Goal: Obtain resource: Download file/media

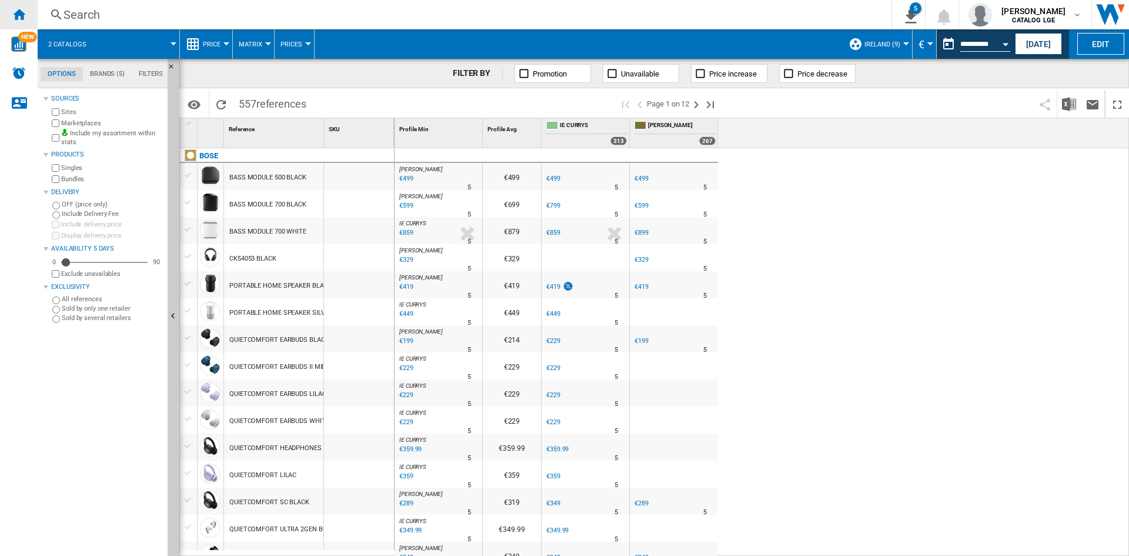
click at [13, 11] on ng-md-icon "Home" at bounding box center [19, 14] width 14 height 14
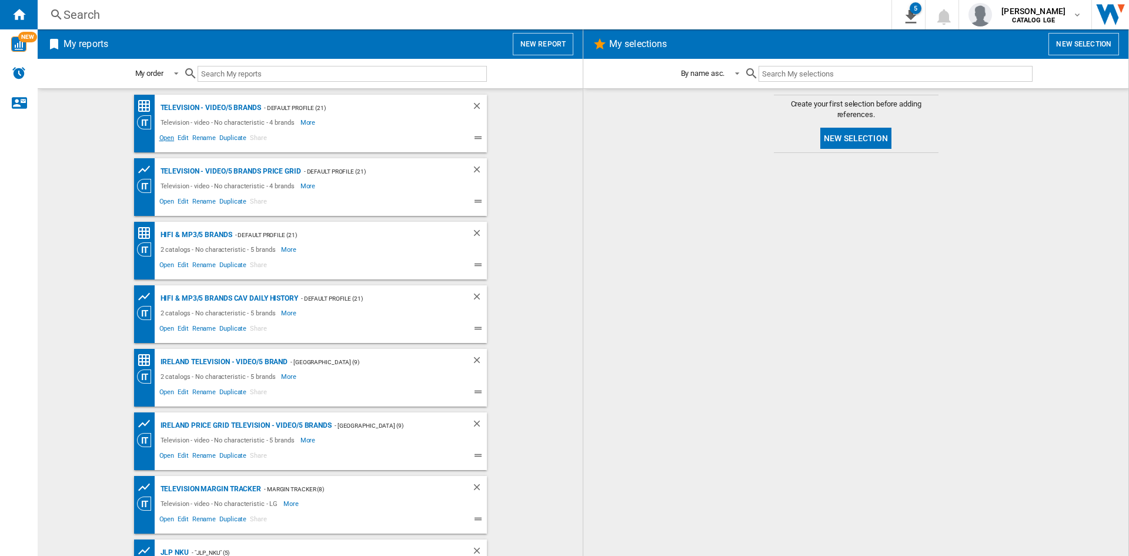
click at [162, 141] on span "Open" at bounding box center [167, 139] width 19 height 14
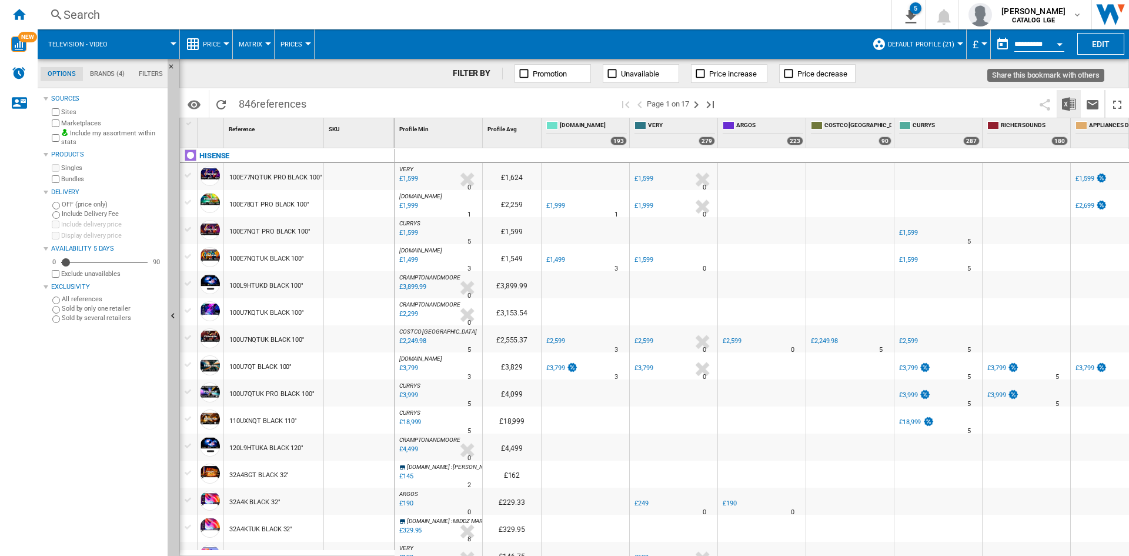
click at [1066, 99] on img "Download in Excel" at bounding box center [1069, 104] width 14 height 14
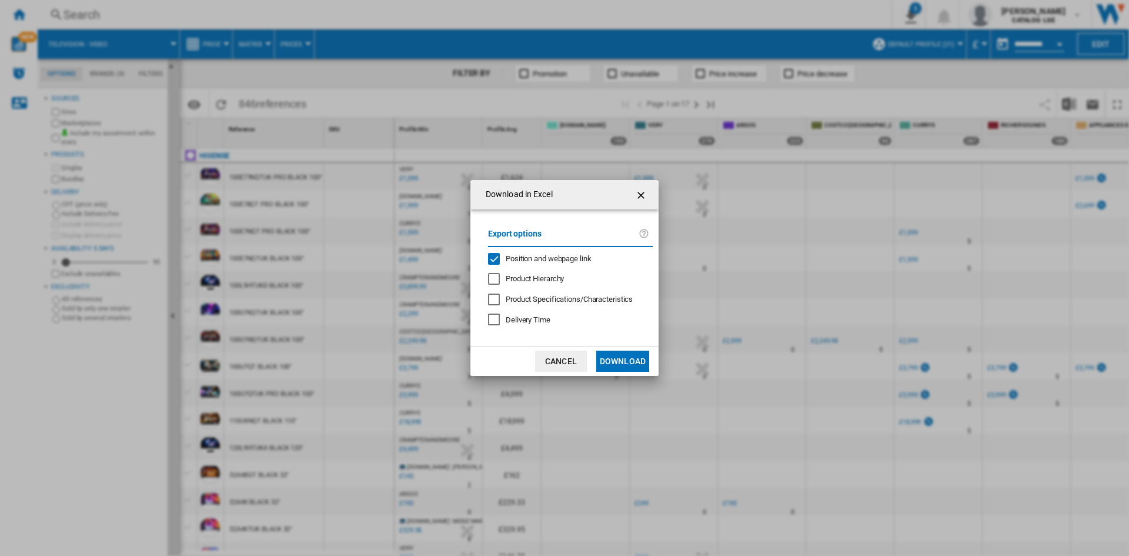
click at [579, 260] on span "Position and webpage link" at bounding box center [549, 258] width 86 height 9
click at [611, 357] on button "Download" at bounding box center [622, 360] width 53 height 21
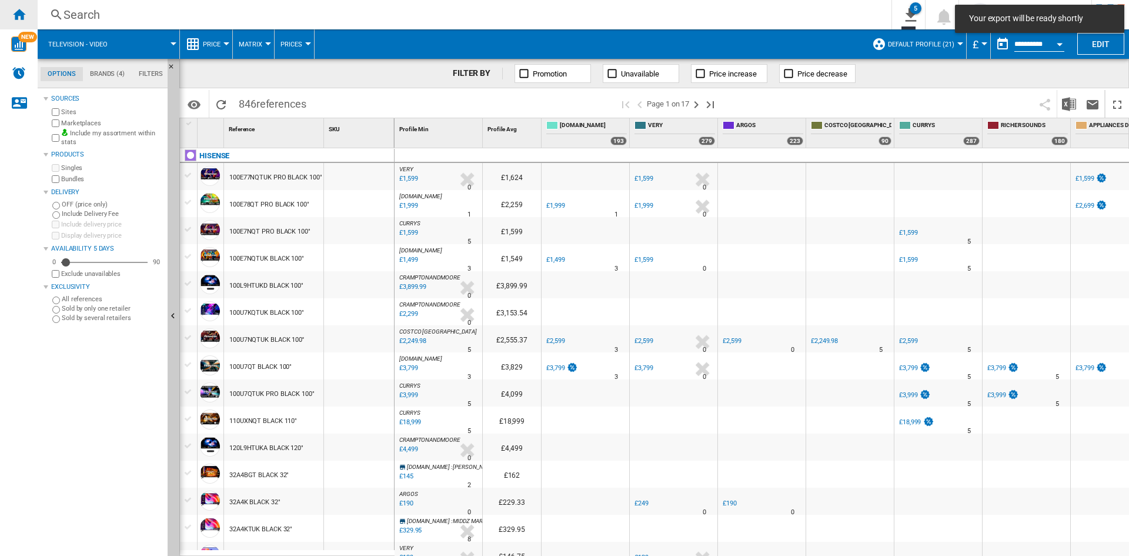
click at [4, 16] on div "Home" at bounding box center [19, 14] width 38 height 29
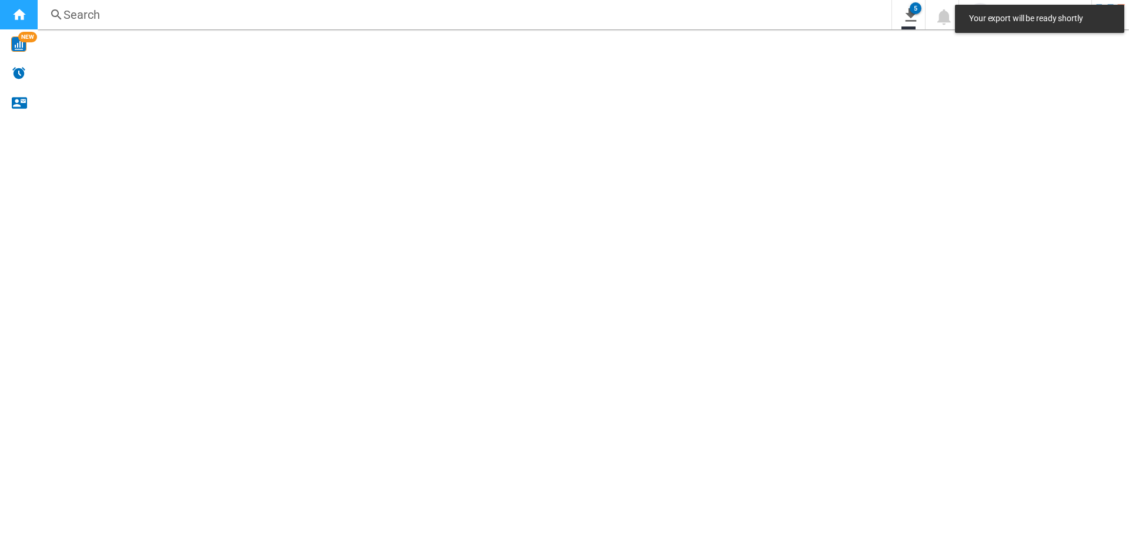
click at [19, 14] on ng-md-icon "Home" at bounding box center [19, 14] width 14 height 14
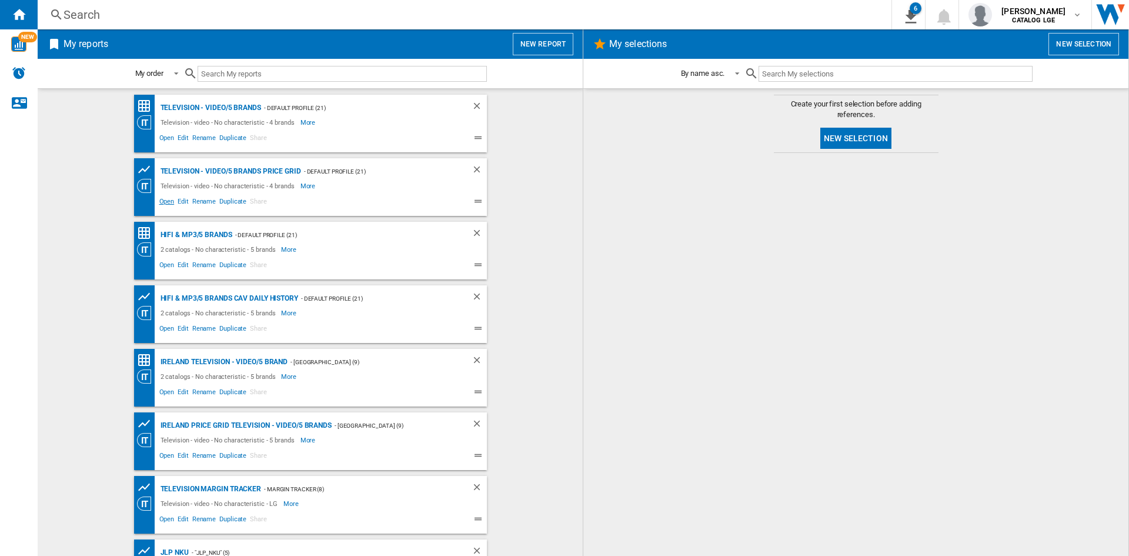
click at [161, 203] on span "Open" at bounding box center [167, 203] width 19 height 14
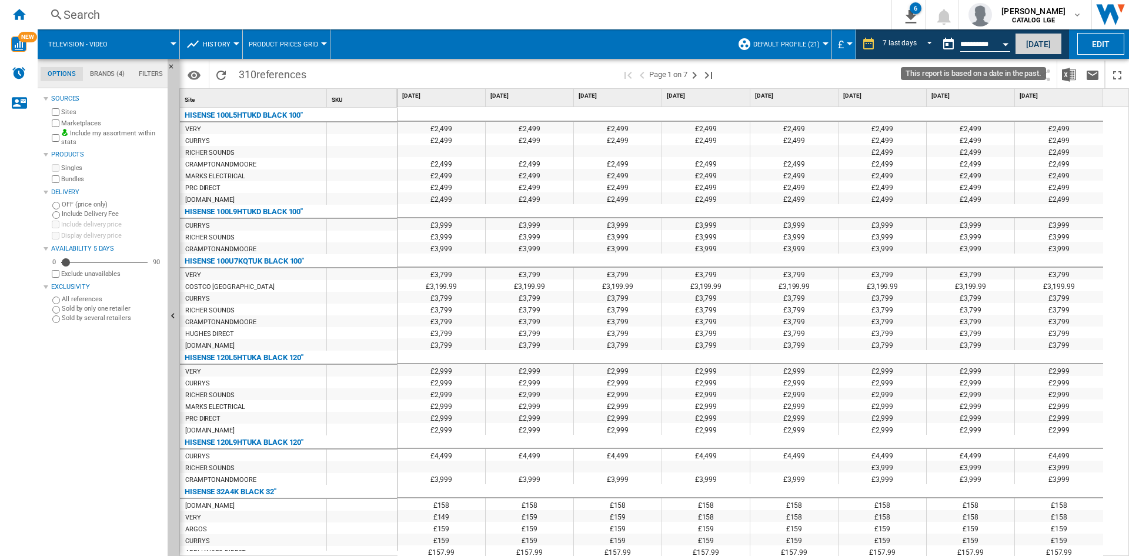
click at [1025, 48] on button "[DATE]" at bounding box center [1038, 44] width 47 height 22
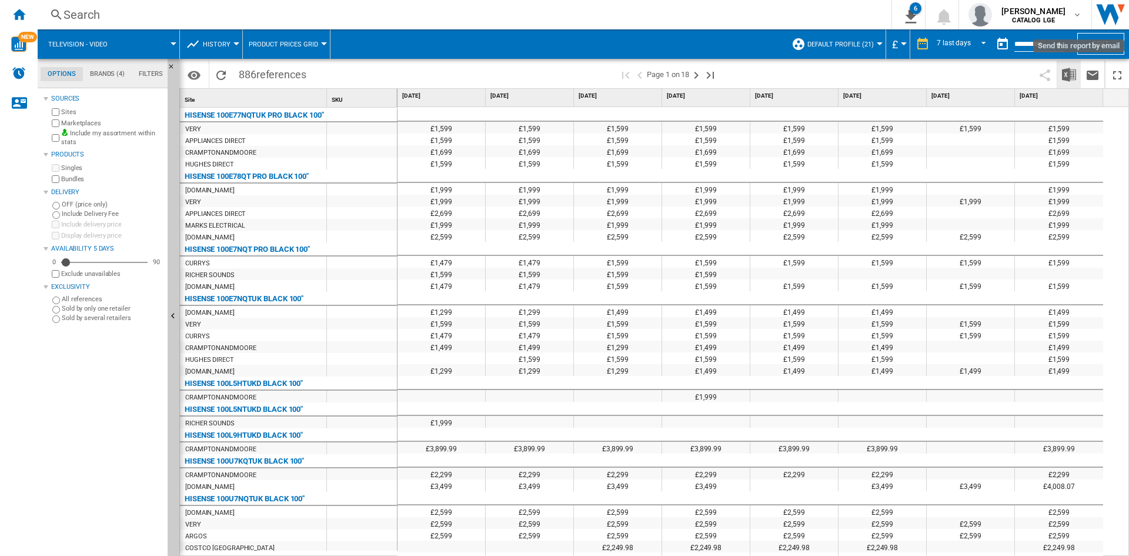
click at [1068, 77] on img "Download in Excel" at bounding box center [1069, 75] width 14 height 14
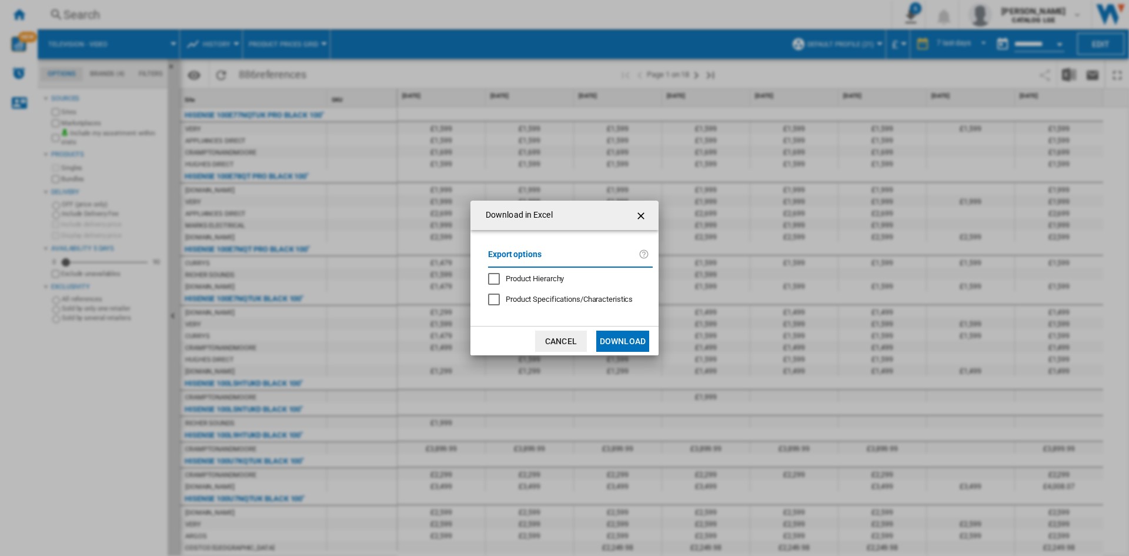
click at [638, 219] on ng-md-icon "getI18NText('BUTTONS.CLOSE_DIALOG')" at bounding box center [642, 216] width 14 height 14
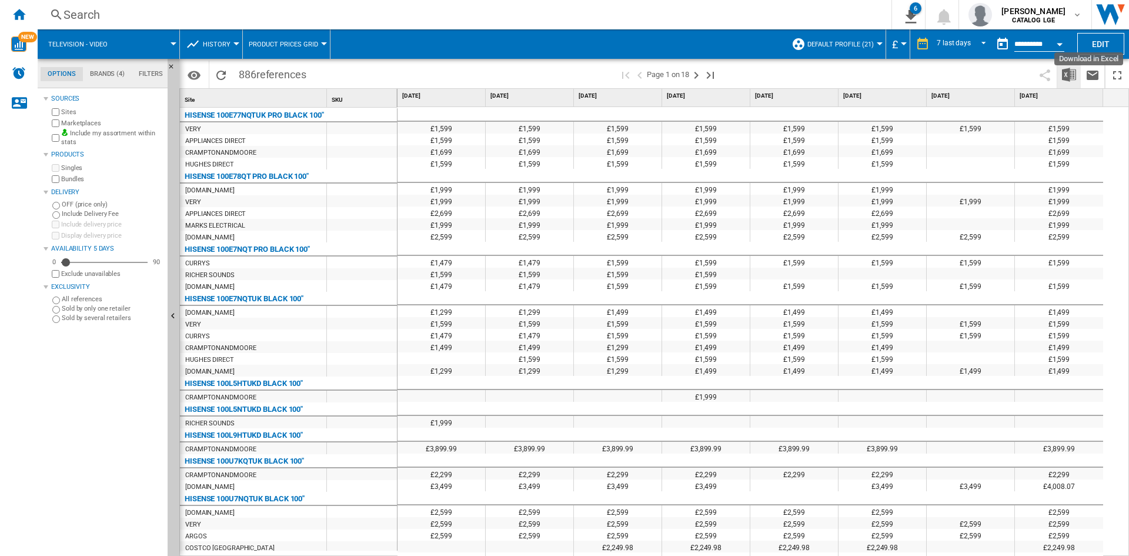
click at [1068, 71] on img "Download in Excel" at bounding box center [1069, 75] width 14 height 14
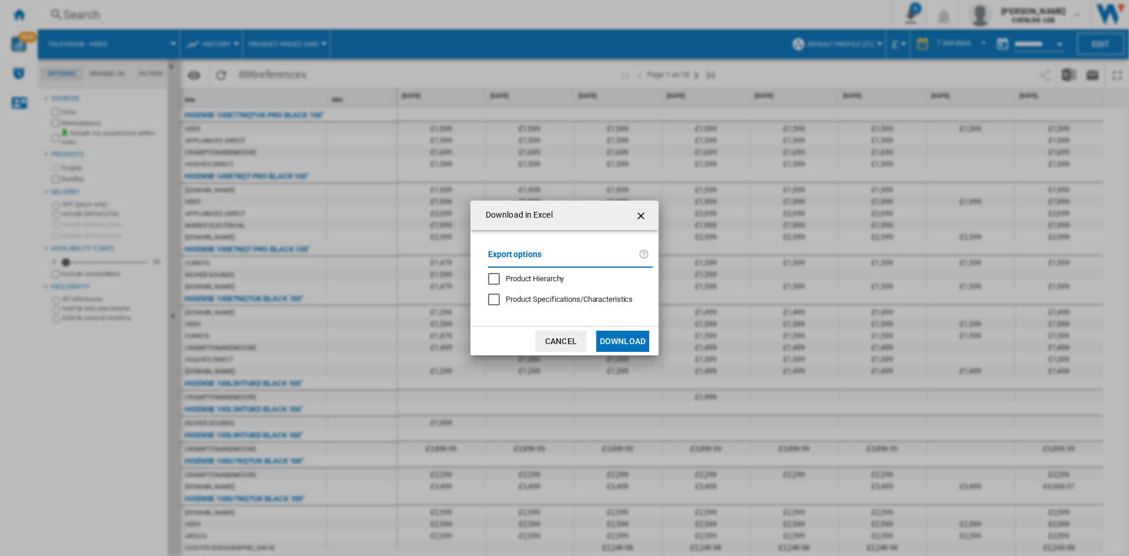
click at [630, 355] on md-dialog-actions "Cancel Download" at bounding box center [564, 340] width 188 height 29
click at [630, 339] on button "Download" at bounding box center [622, 340] width 53 height 21
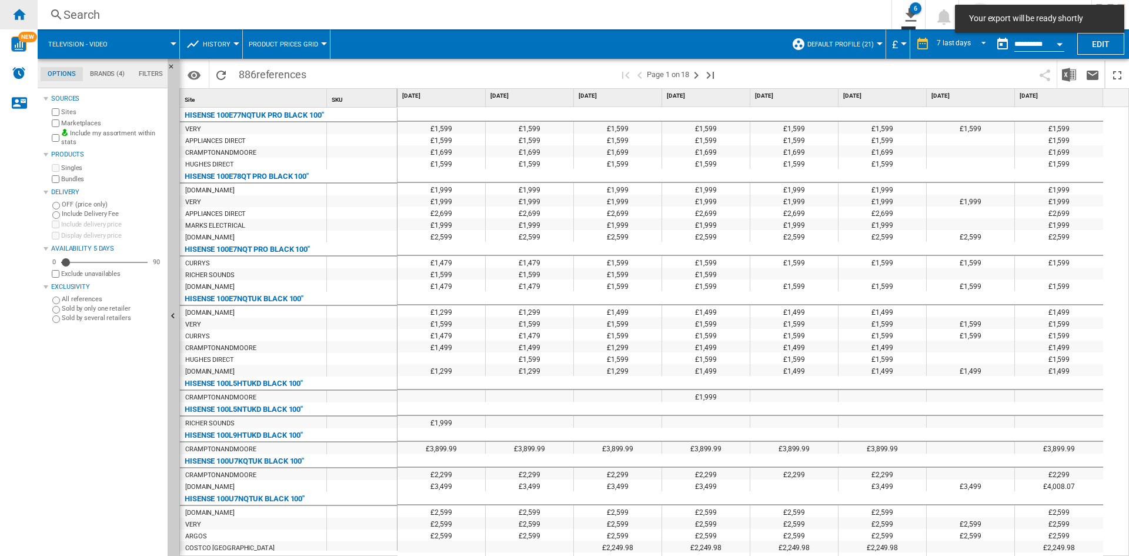
click at [24, 11] on ng-md-icon "Home" at bounding box center [19, 14] width 14 height 14
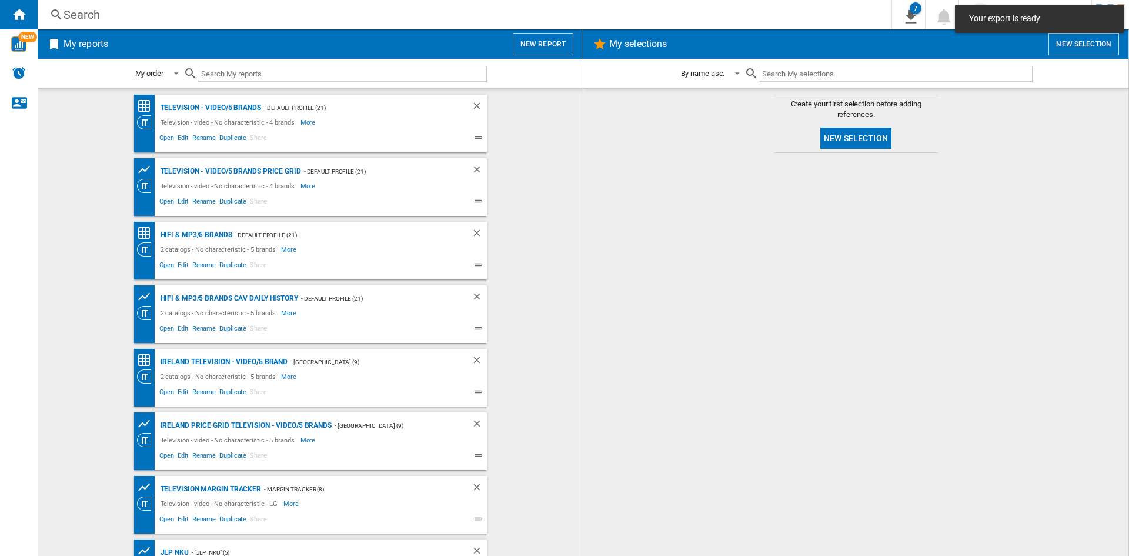
click at [165, 264] on span "Open" at bounding box center [167, 266] width 19 height 14
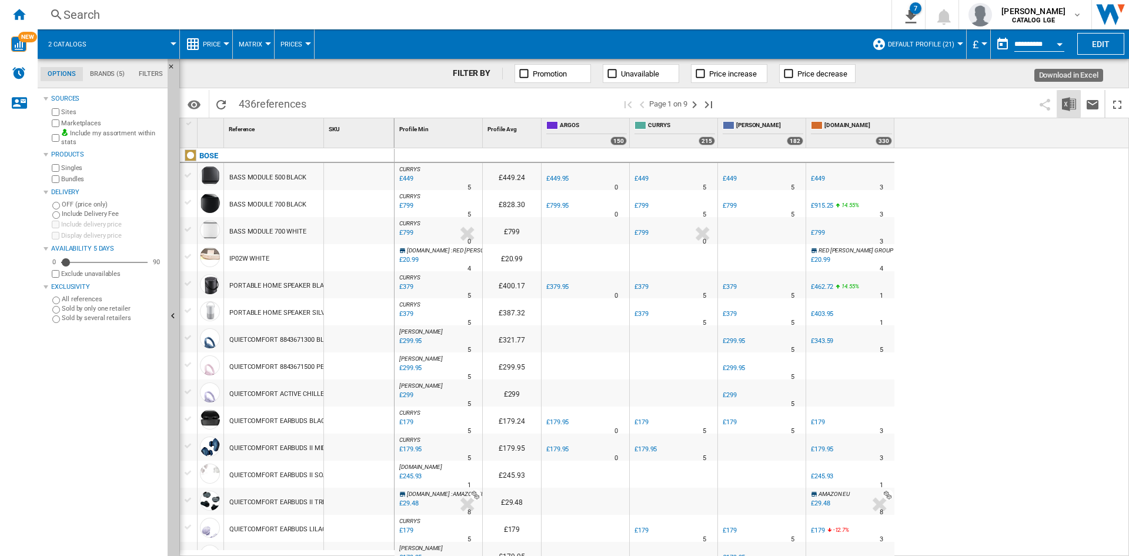
click at [1069, 108] on img "Download in Excel" at bounding box center [1069, 104] width 14 height 14
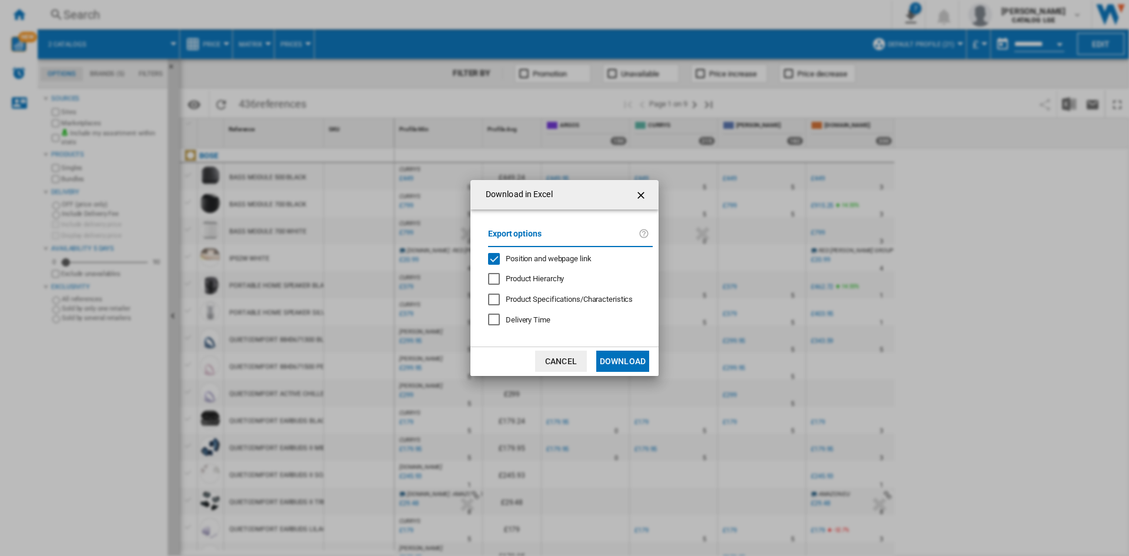
click at [541, 264] on div "Export options Position and webpage link Product Hierarchy Product Specificatio…" at bounding box center [570, 277] width 176 height 113
click at [549, 258] on span "Position and webpage link" at bounding box center [549, 258] width 86 height 9
click at [647, 365] on button "Download" at bounding box center [622, 360] width 53 height 21
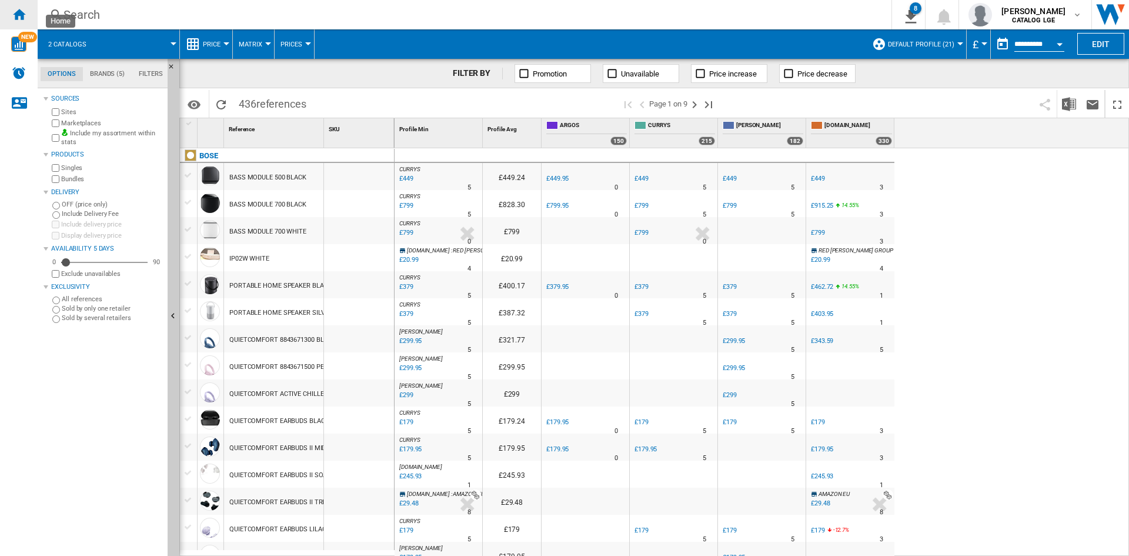
click at [15, 22] on div "Home" at bounding box center [19, 14] width 38 height 29
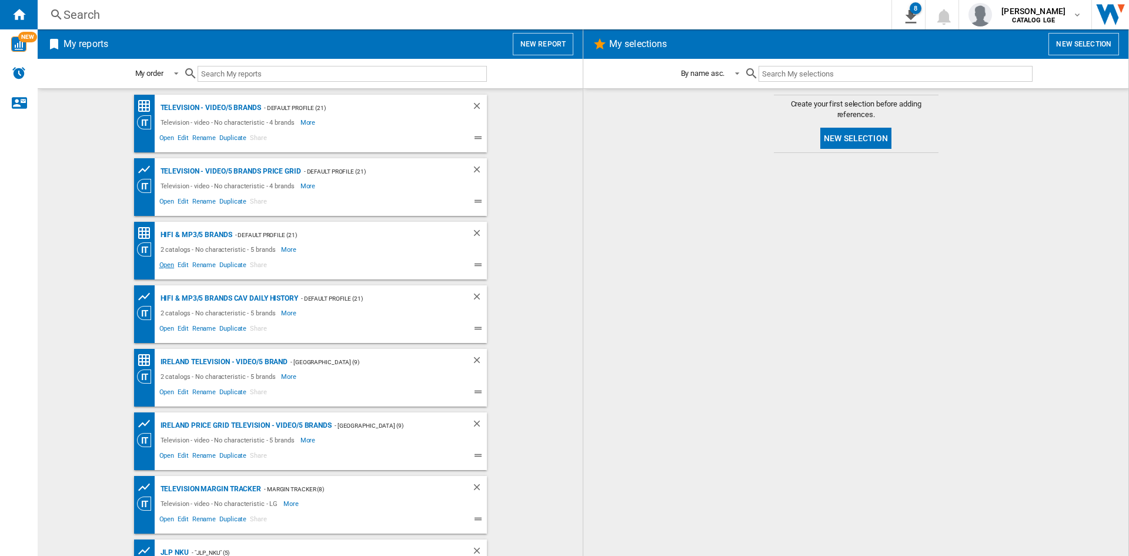
click at [160, 265] on span "Open" at bounding box center [167, 266] width 19 height 14
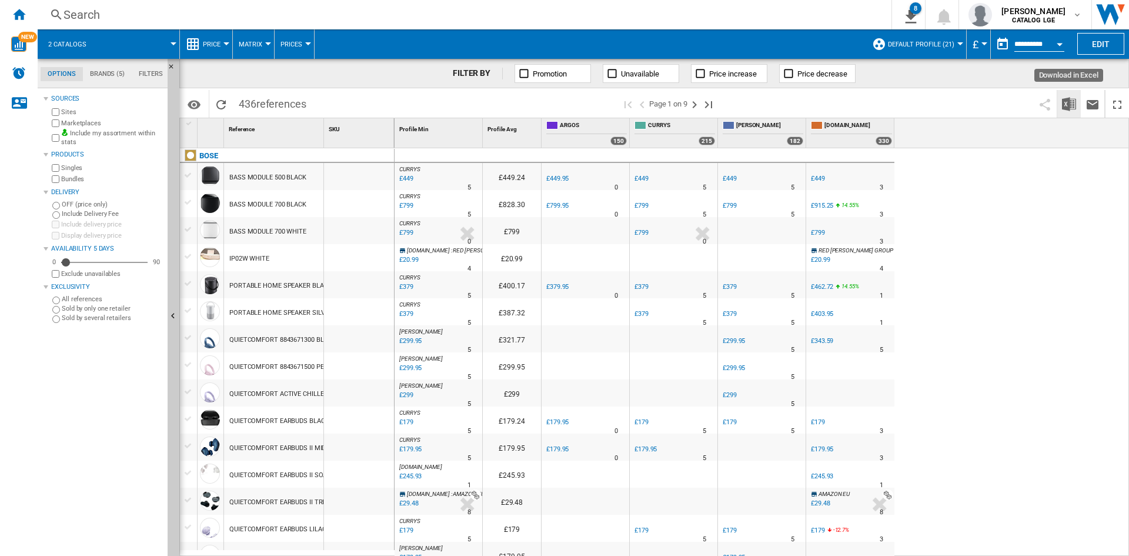
click at [1078, 110] on button "Download in Excel" at bounding box center [1069, 104] width 24 height 28
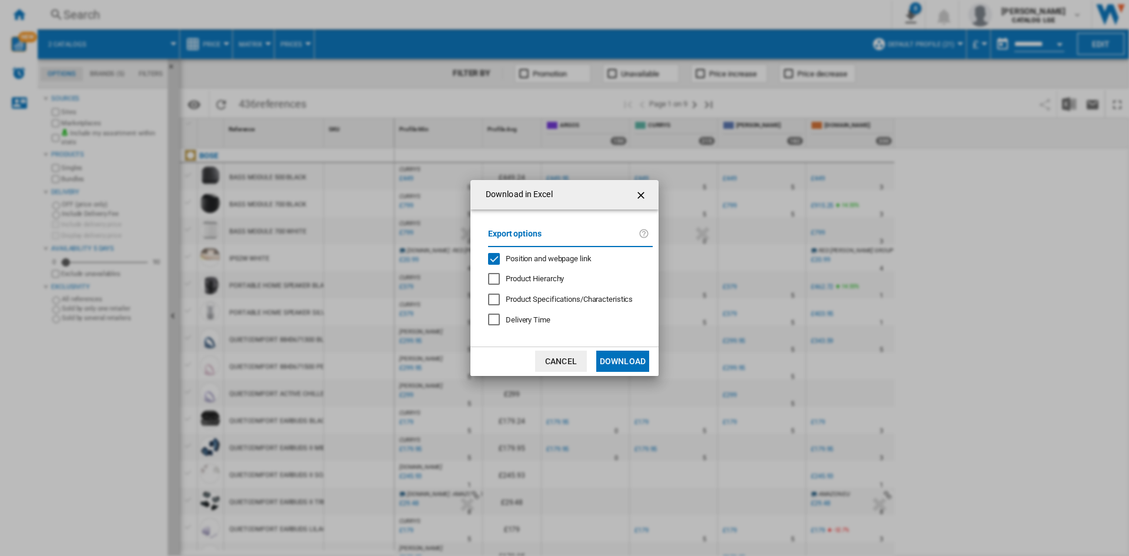
click at [554, 262] on span "Position and webpage link" at bounding box center [549, 258] width 86 height 9
click at [628, 355] on button "Download" at bounding box center [622, 360] width 53 height 21
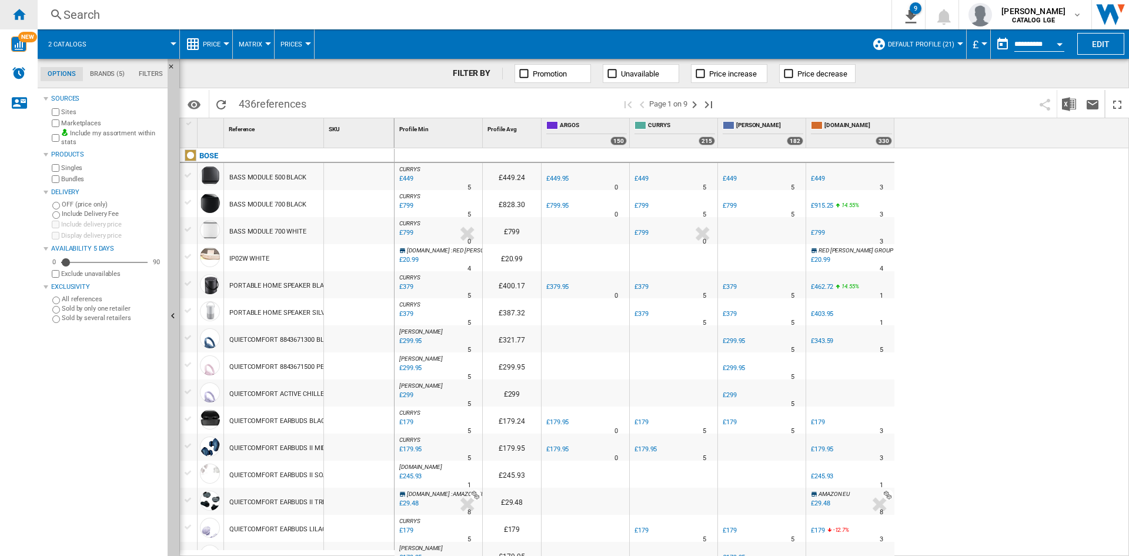
click at [18, 18] on ng-md-icon "Home" at bounding box center [19, 14] width 14 height 14
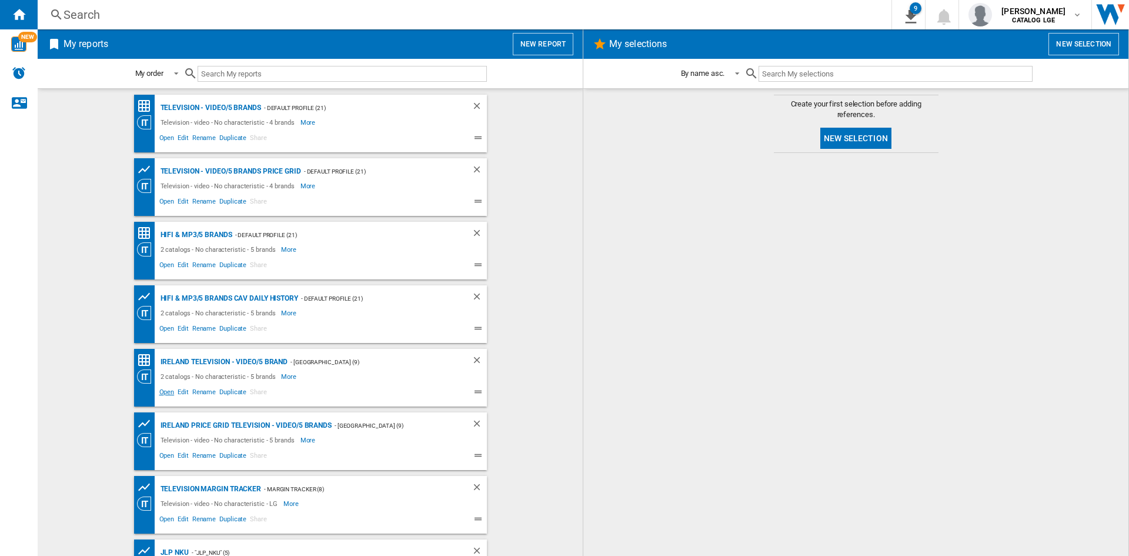
click at [164, 386] on span "Open" at bounding box center [167, 393] width 19 height 14
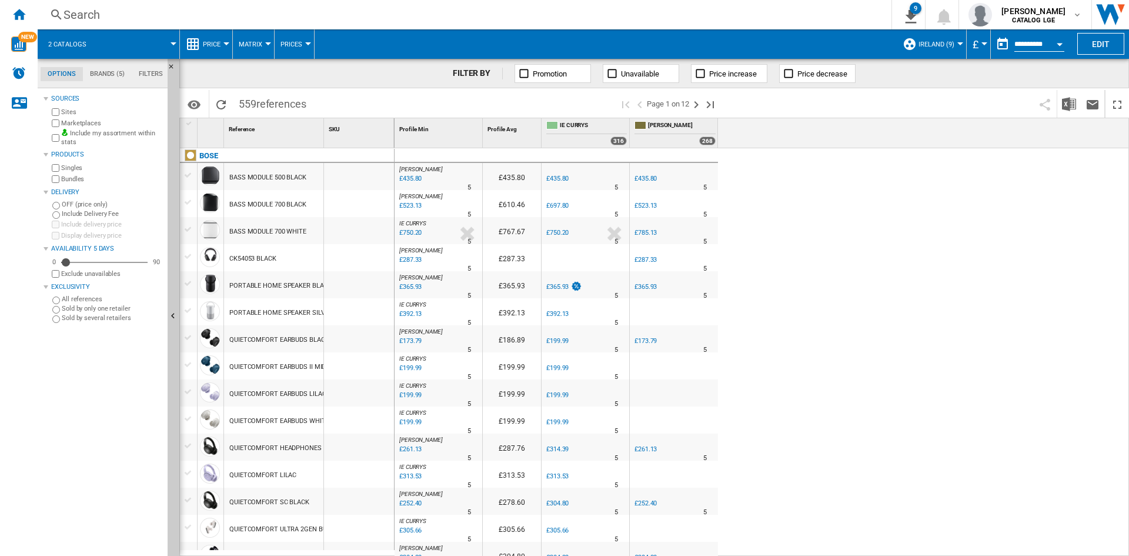
click at [981, 46] on button "£" at bounding box center [978, 43] width 12 height 29
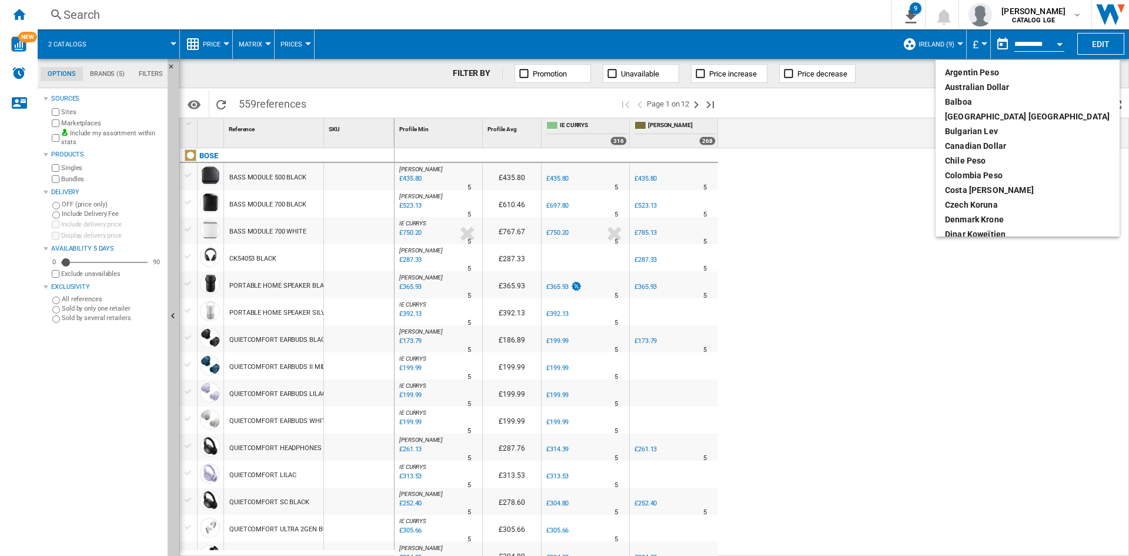
scroll to position [176, 0]
click at [965, 116] on div "euro" at bounding box center [1027, 117] width 165 height 12
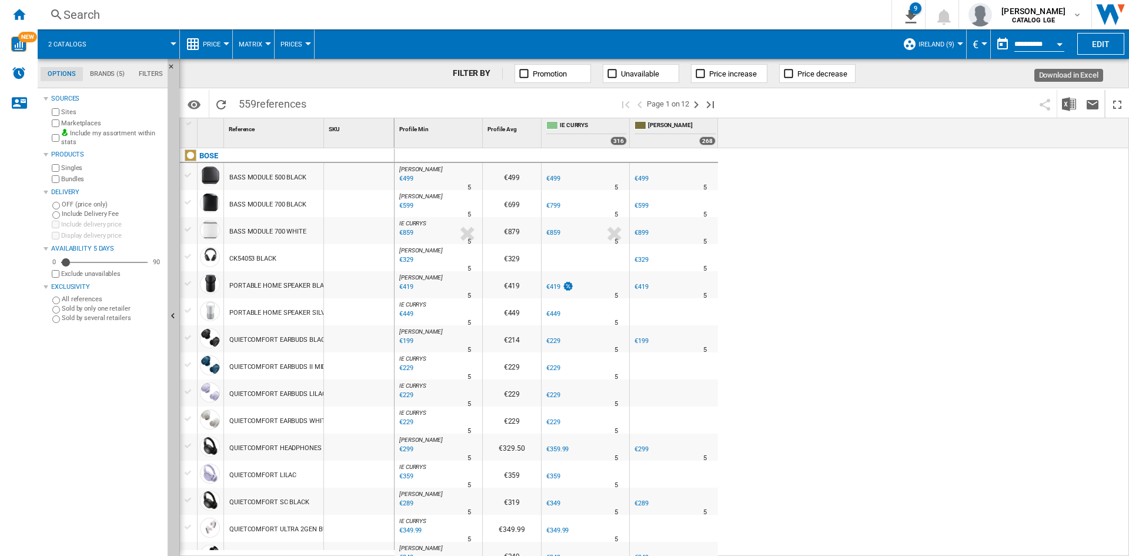
click at [1069, 109] on img "Download in Excel" at bounding box center [1069, 104] width 14 height 14
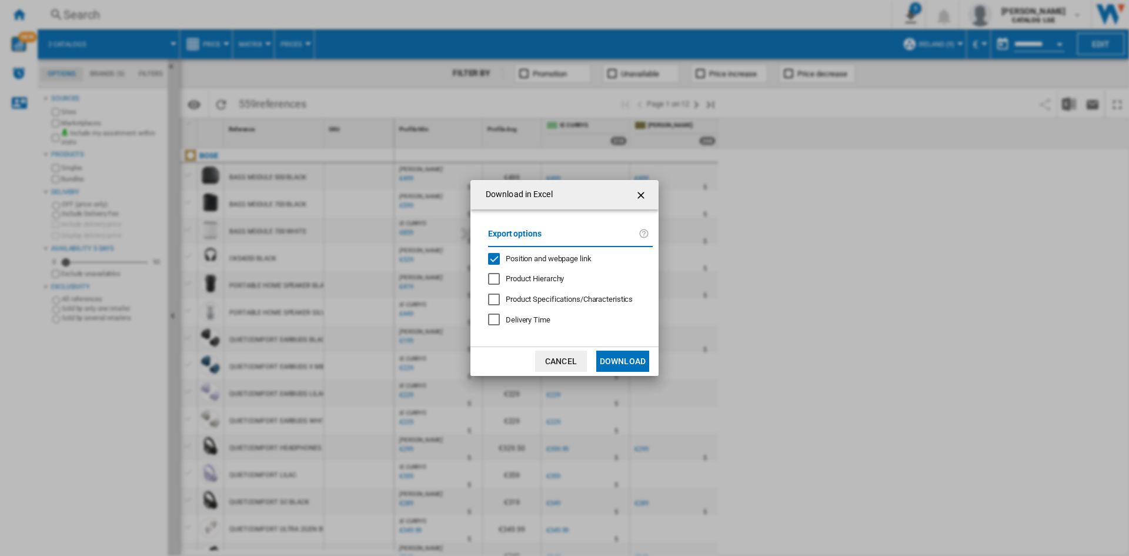
click at [563, 259] on span "Position and webpage link" at bounding box center [549, 258] width 86 height 9
click at [631, 366] on button "Download" at bounding box center [622, 360] width 53 height 21
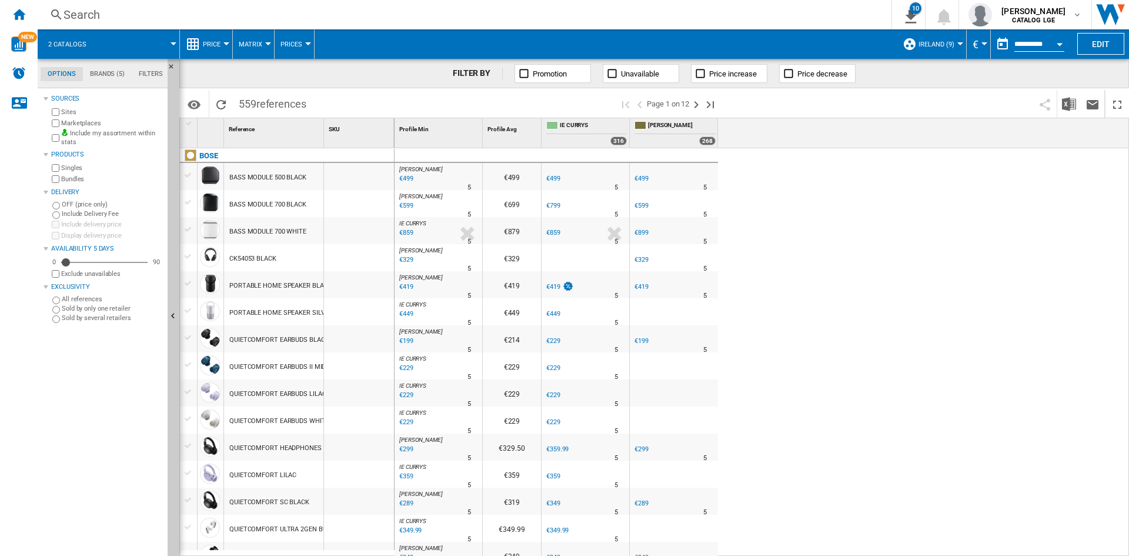
click at [897, 273] on div "[PERSON_NAME] : [PERSON_NAME] -1.0 % €499 % N/A 5 [PERSON_NAME] : [PERSON_NAME]…" at bounding box center [761, 352] width 735 height 408
click at [9, 19] on div "Home" at bounding box center [19, 14] width 38 height 29
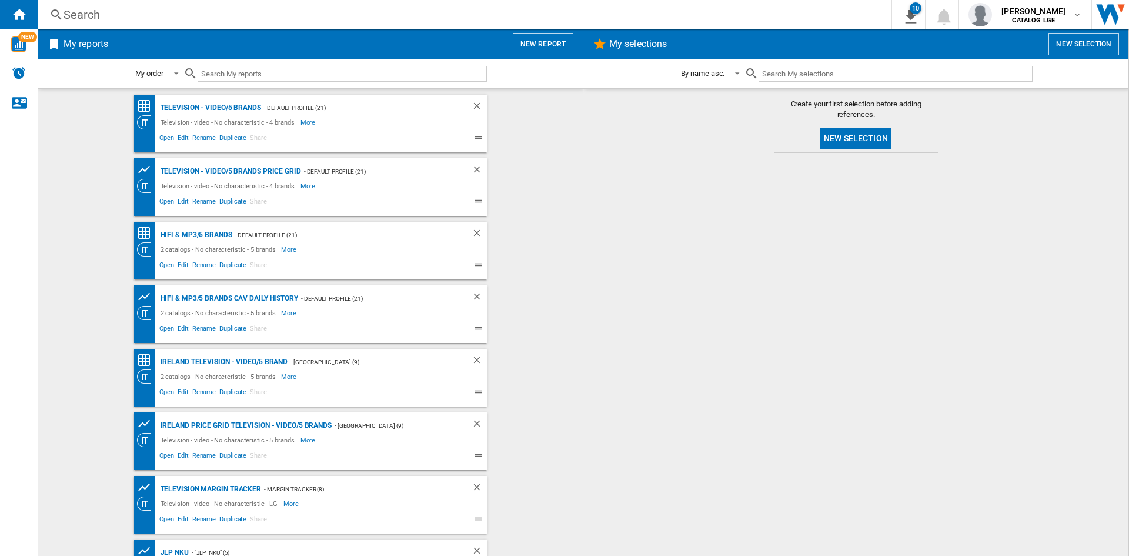
click at [158, 140] on span "Open" at bounding box center [167, 139] width 19 height 14
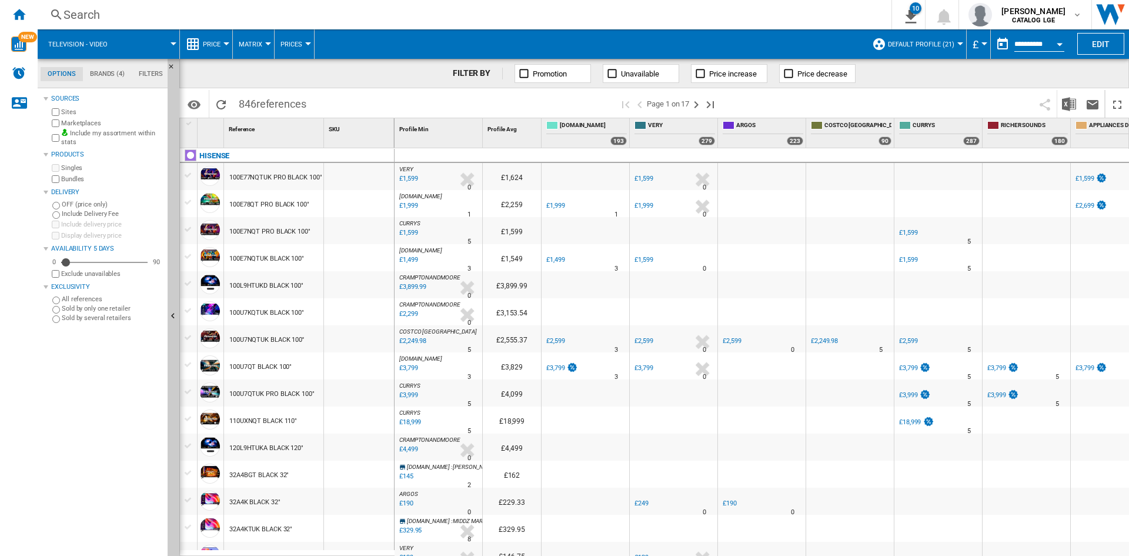
click at [1041, 46] on input "**********" at bounding box center [1039, 46] width 50 height 11
click at [1059, 41] on button "Open calendar" at bounding box center [1059, 42] width 21 height 21
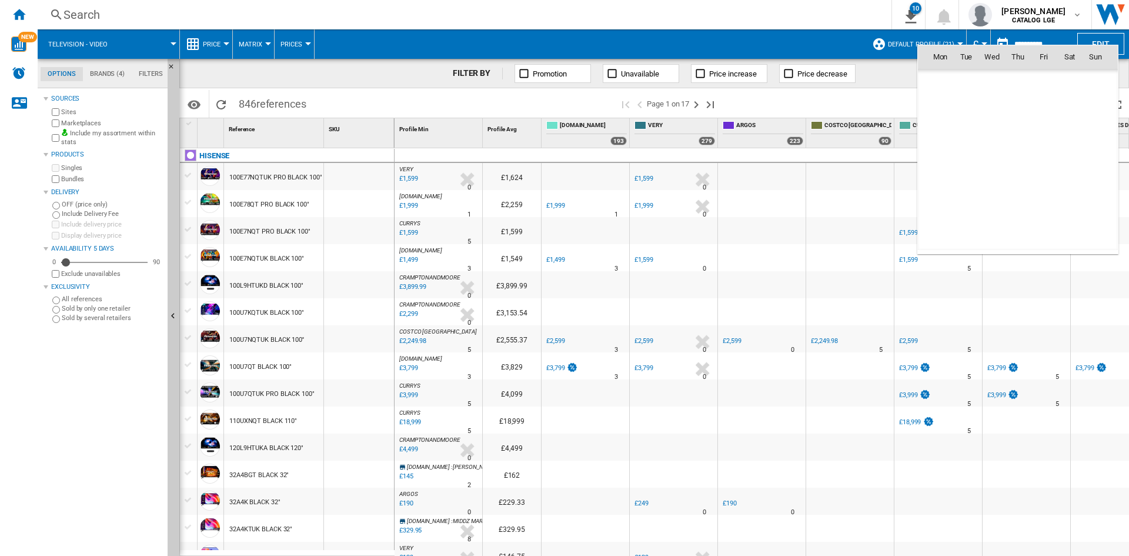
scroll to position [5609, 0]
click at [1092, 181] on span "28" at bounding box center [1096, 186] width 24 height 24
type input "**********"
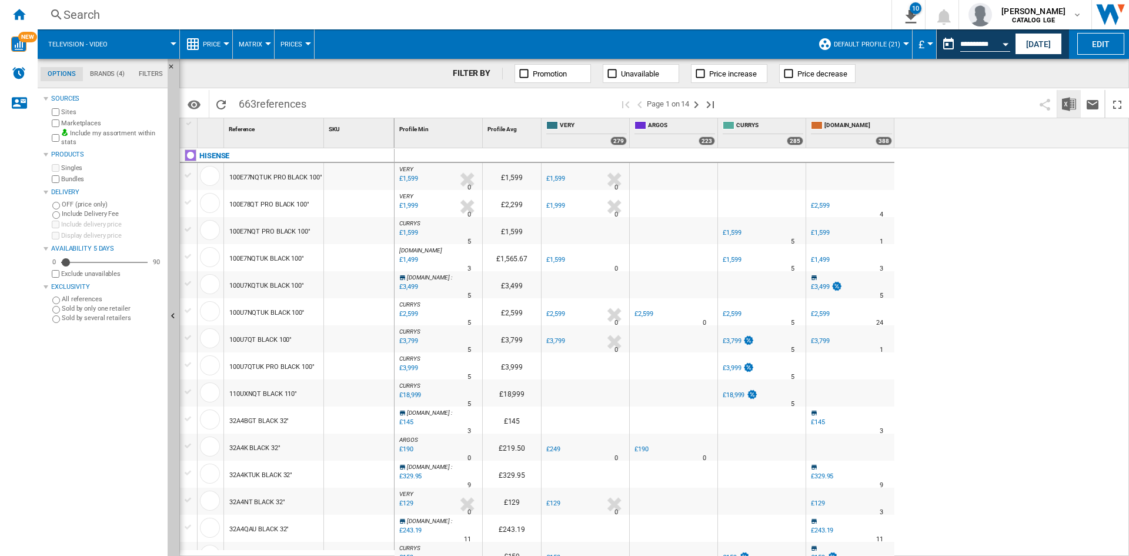
click at [1070, 109] on img "Download in Excel" at bounding box center [1069, 104] width 14 height 14
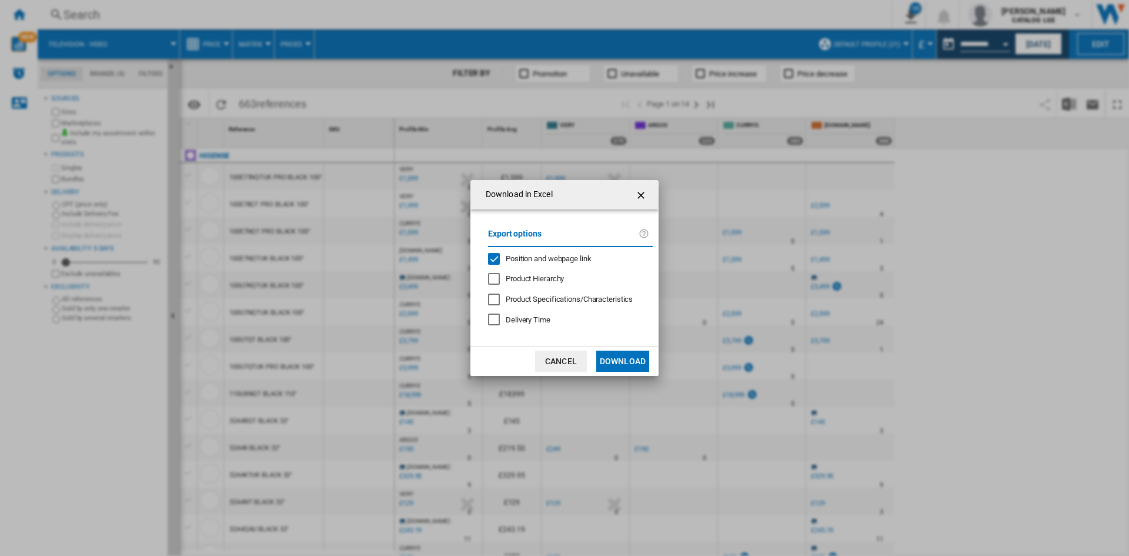
click at [525, 258] on span "Position and webpage link" at bounding box center [549, 258] width 86 height 9
click at [622, 360] on button "Download" at bounding box center [622, 360] width 53 height 21
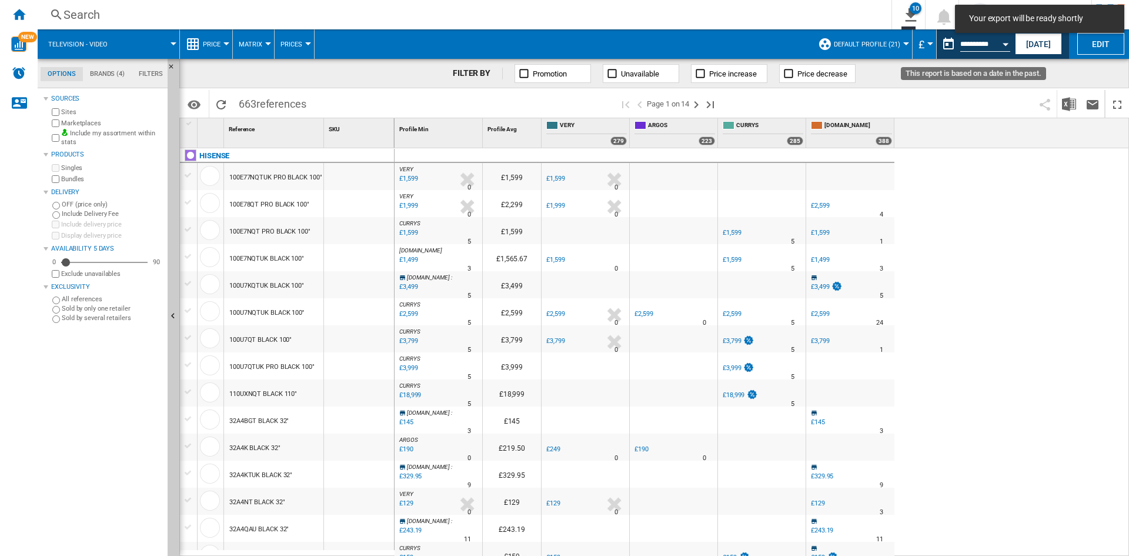
click at [1001, 41] on button "Open calendar" at bounding box center [1005, 42] width 21 height 21
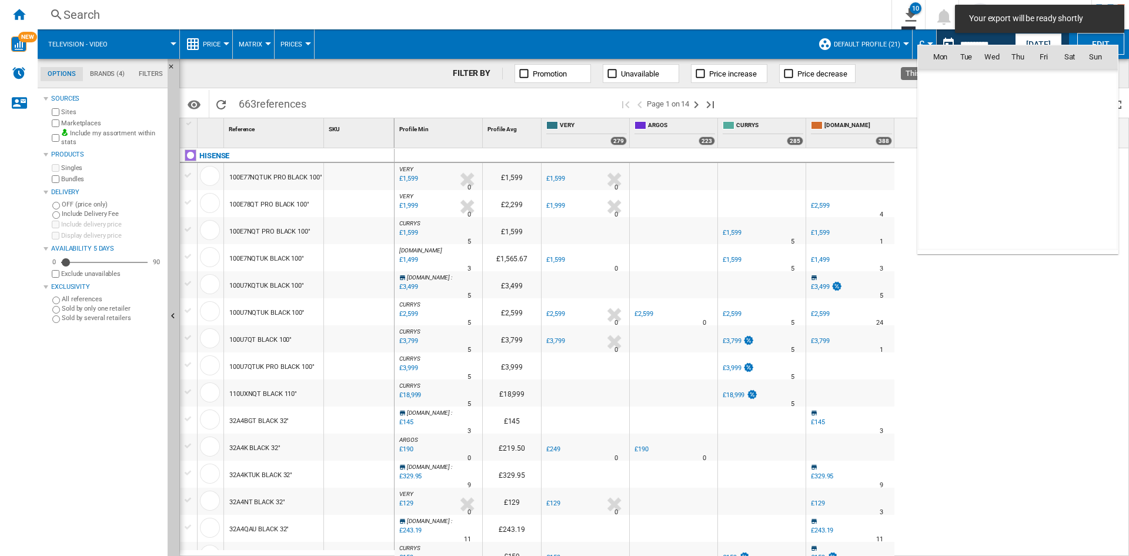
scroll to position [5609, 0]
click at [1068, 184] on span "27" at bounding box center [1070, 186] width 24 height 24
type input "**********"
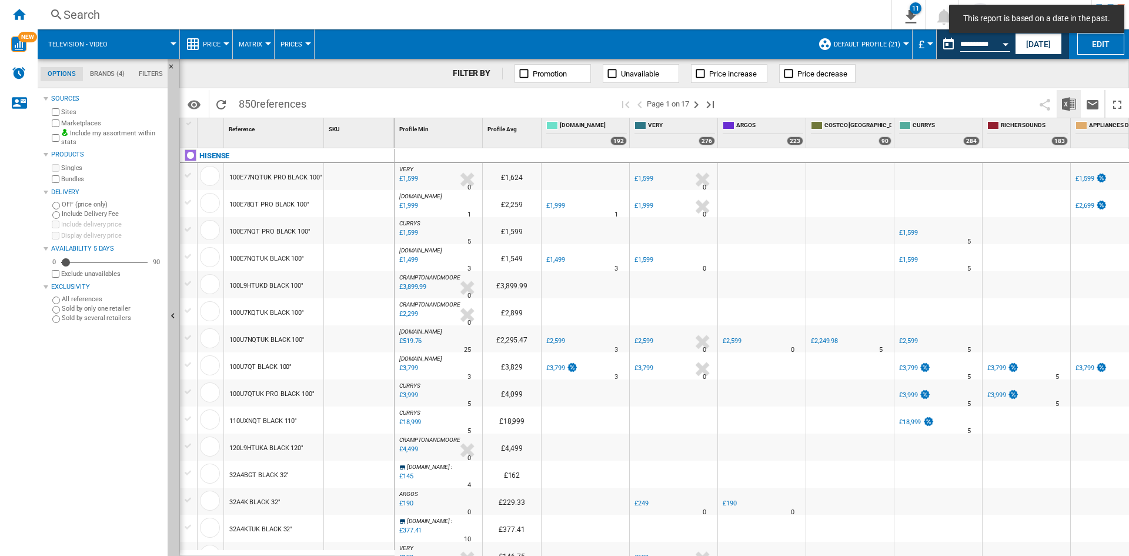
click at [1069, 107] on img "Download in Excel" at bounding box center [1069, 104] width 14 height 14
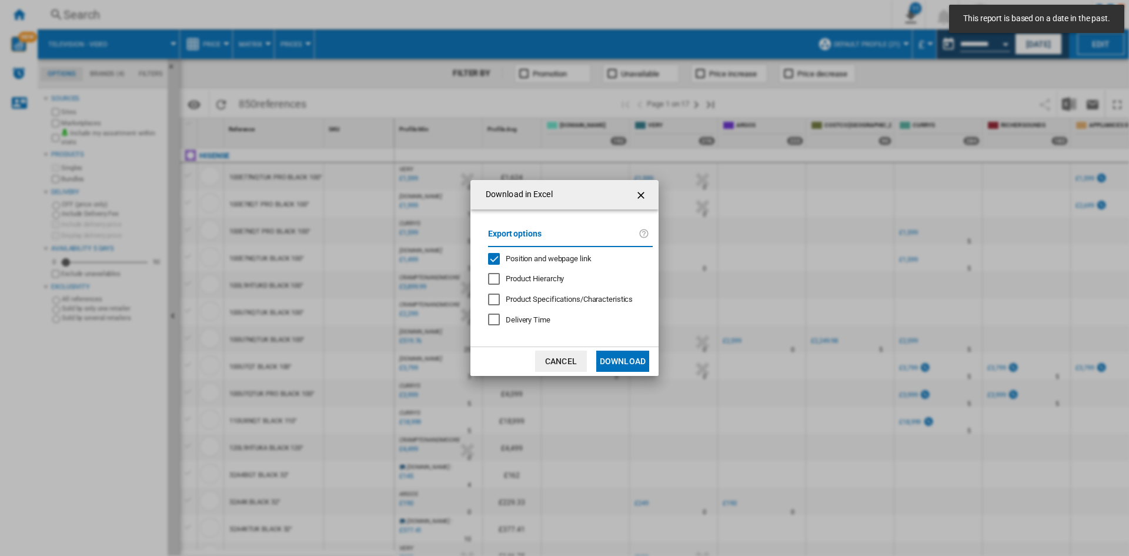
click at [550, 261] on span "Position and webpage link" at bounding box center [549, 258] width 86 height 9
click at [626, 363] on button "Download" at bounding box center [622, 360] width 53 height 21
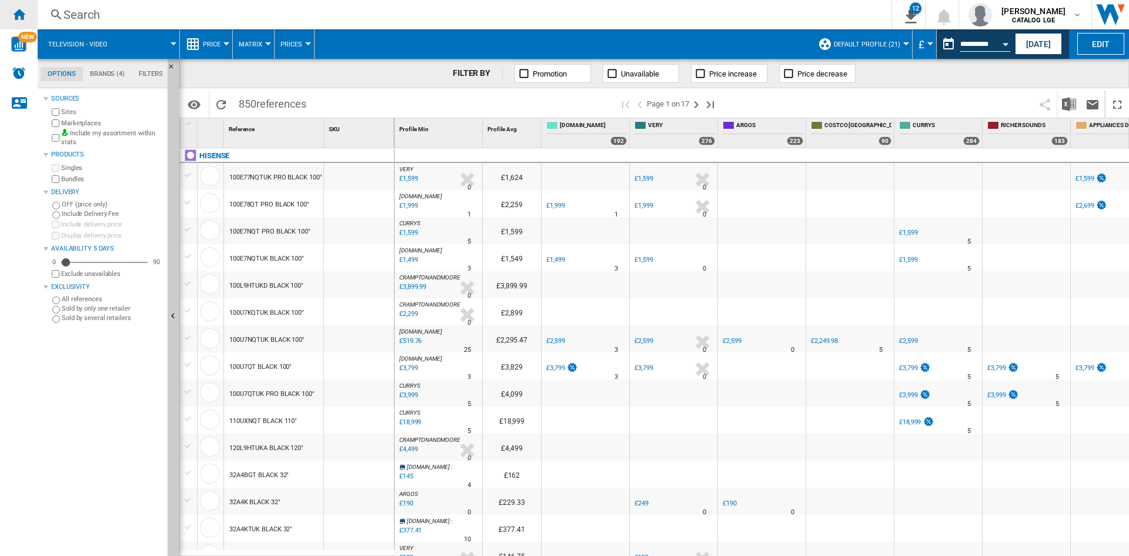
click at [9, 4] on div "Home" at bounding box center [19, 14] width 38 height 29
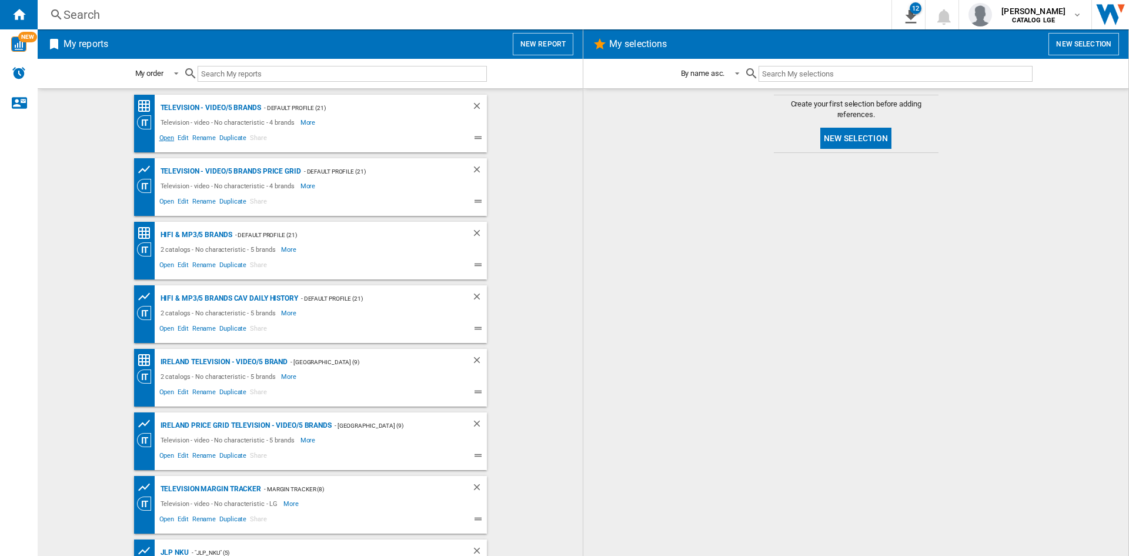
click at [169, 140] on span "Open" at bounding box center [167, 139] width 19 height 14
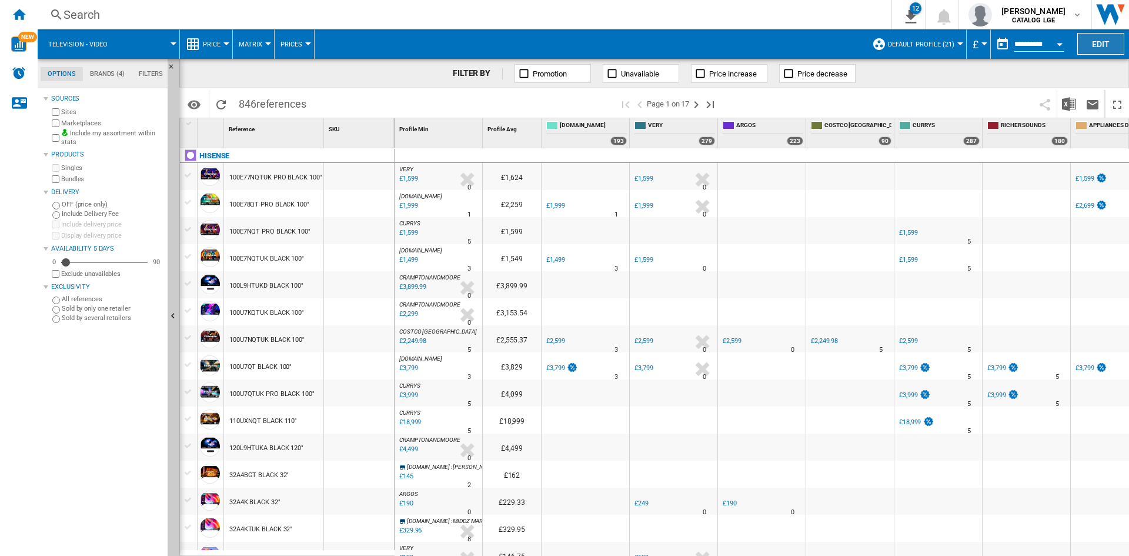
click at [1091, 52] on button "Edit" at bounding box center [1100, 44] width 47 height 22
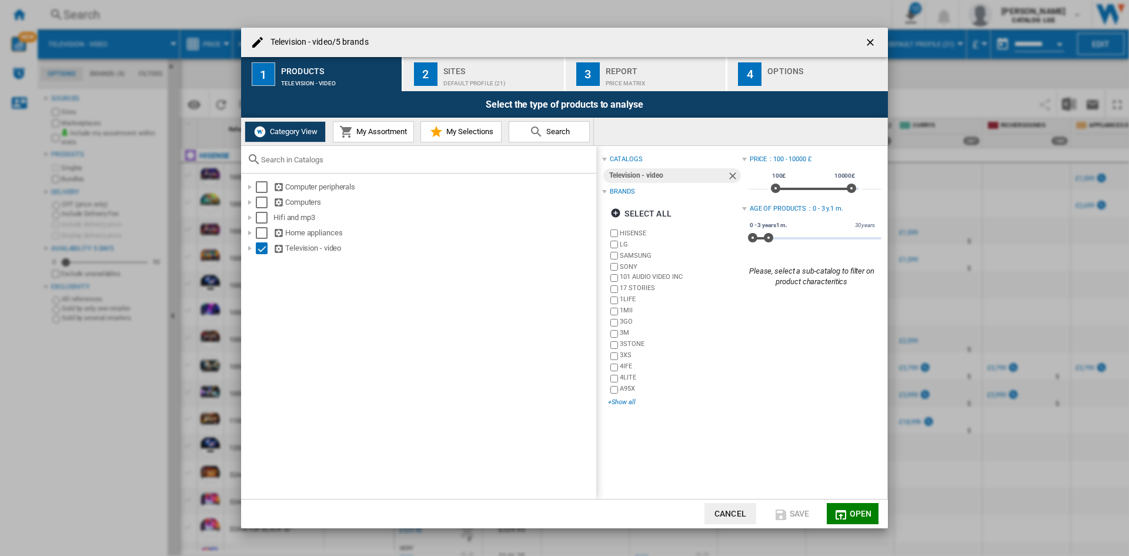
click at [633, 403] on div "+Show all" at bounding box center [674, 401] width 133 height 9
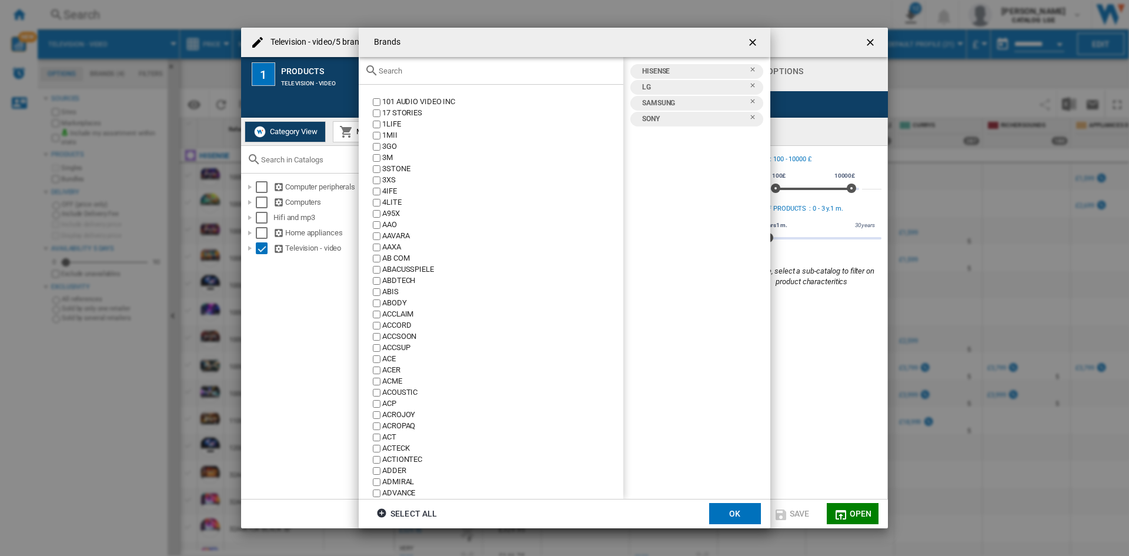
click at [418, 70] on input "text" at bounding box center [498, 70] width 239 height 9
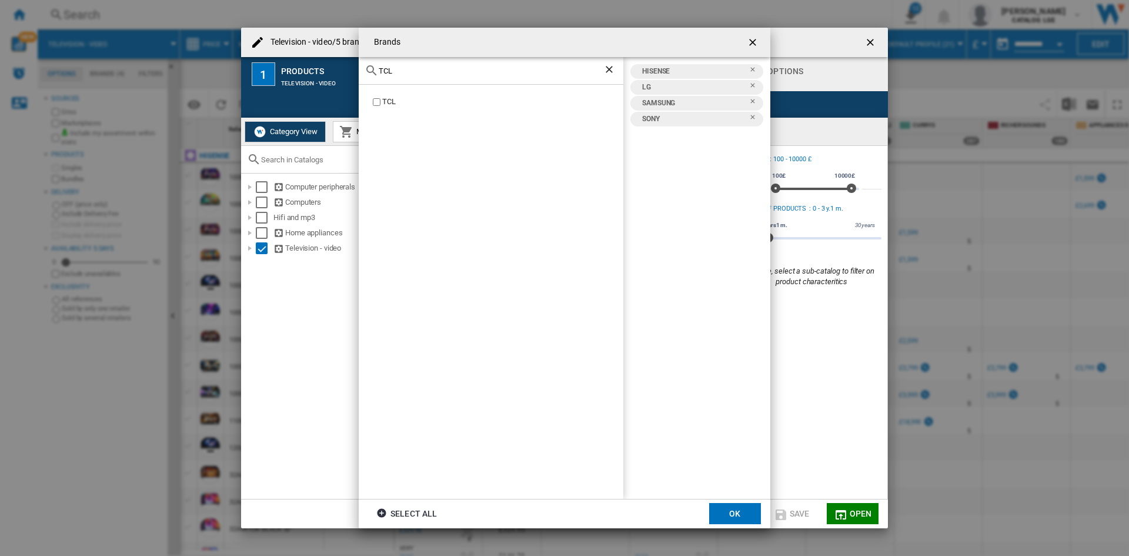
type input "TCL"
click at [423, 103] on div "TCL" at bounding box center [502, 101] width 241 height 11
click at [391, 103] on div "TCL" at bounding box center [502, 101] width 241 height 11
click at [433, 102] on div "TCL" at bounding box center [502, 101] width 241 height 11
click at [754, 132] on ng-md-icon "Remove" at bounding box center [756, 136] width 14 height 14
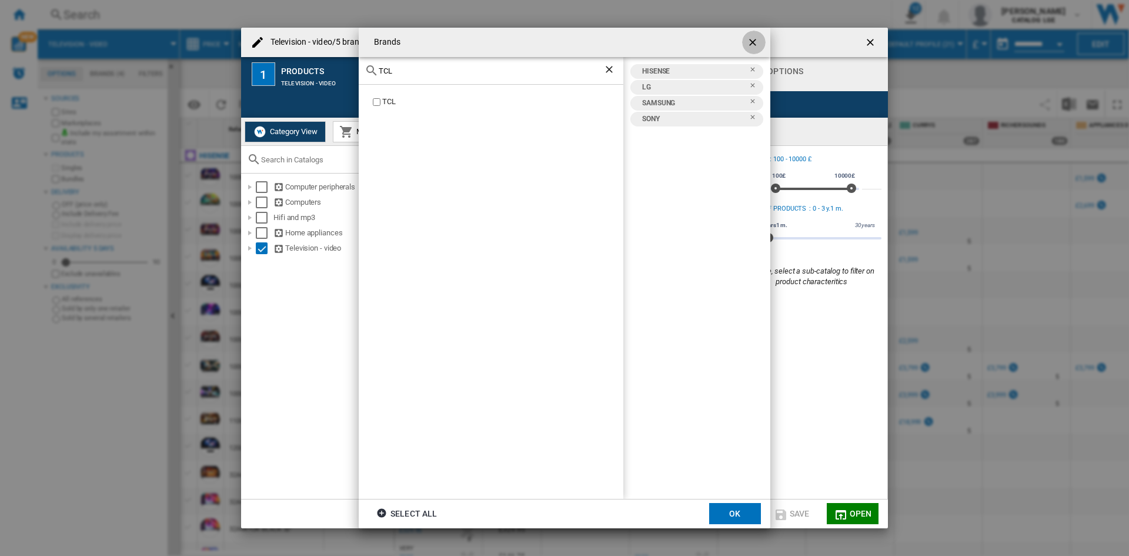
click at [751, 41] on ng-md-icon "getI18NText('BUTTONS.CLOSE_DIALOG')" at bounding box center [754, 43] width 14 height 14
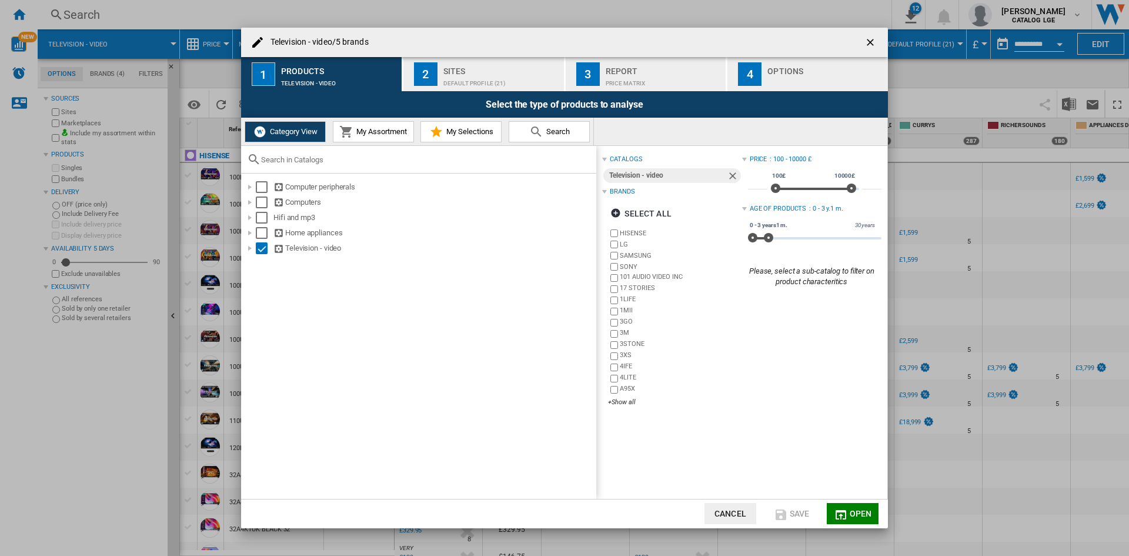
click at [457, 68] on div "Sites" at bounding box center [501, 68] width 116 height 12
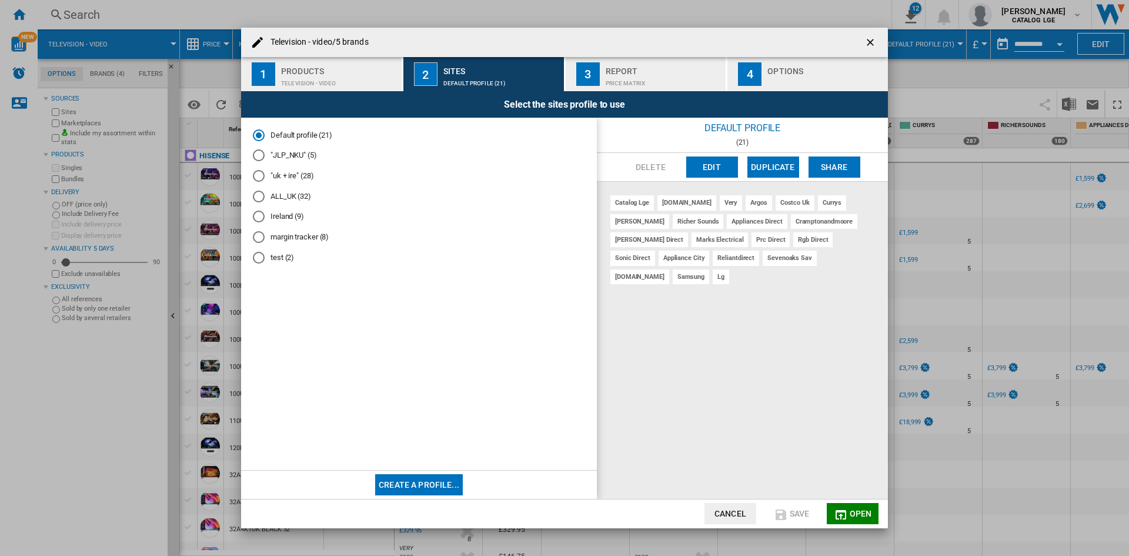
click at [357, 68] on div "Products" at bounding box center [339, 68] width 116 height 12
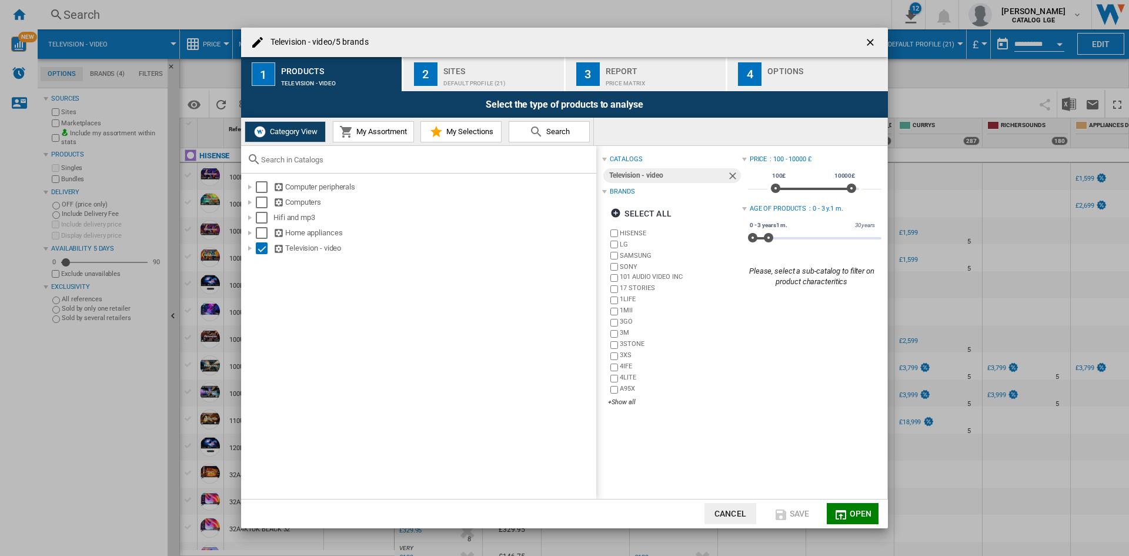
click at [758, 184] on input "***" at bounding box center [757, 184] width 19 height 12
click at [825, 423] on div "catalogs Television - video Brands Select all HISENSE LG SAMSUNG SONY 101 AUDIO…" at bounding box center [741, 322] width 291 height 353
click at [502, 75] on div "Default profile (21)" at bounding box center [501, 80] width 116 height 12
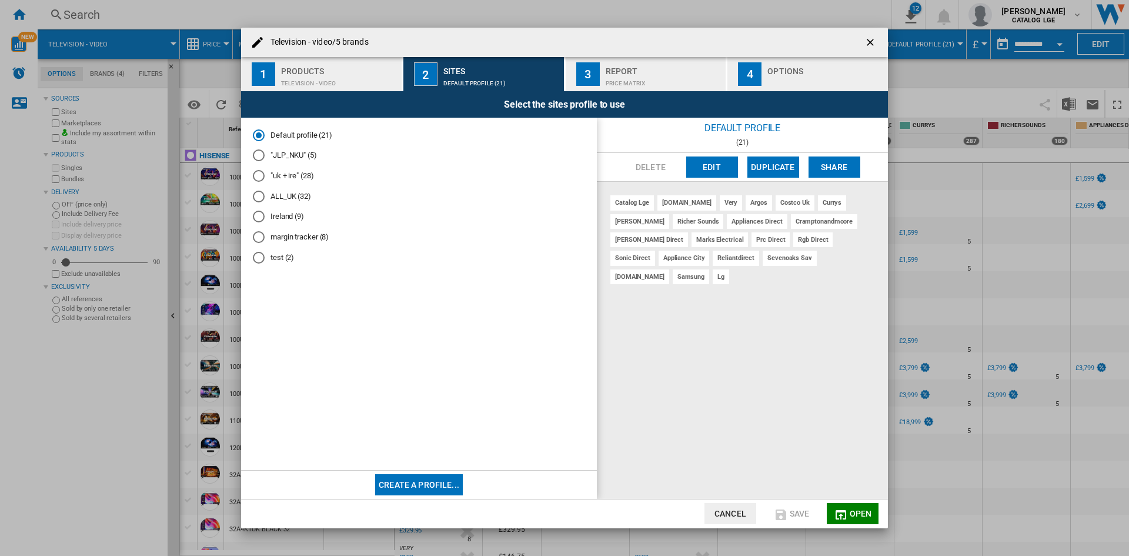
click at [726, 173] on button "Edit" at bounding box center [712, 166] width 52 height 21
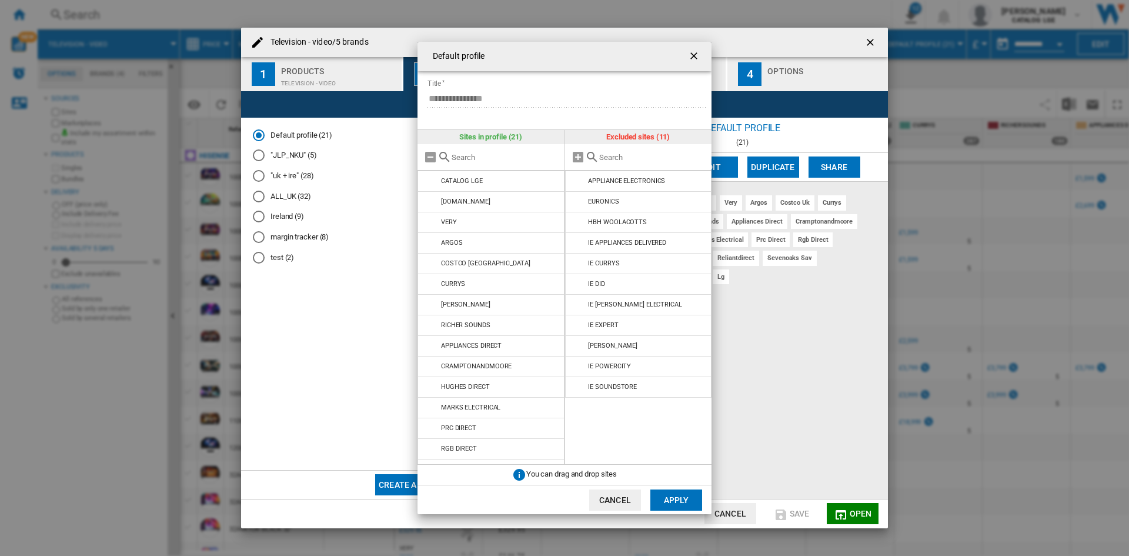
click at [696, 56] on ng-md-icon "getI18NText('BUTTONS.CLOSE_DIALOG')" at bounding box center [695, 57] width 14 height 14
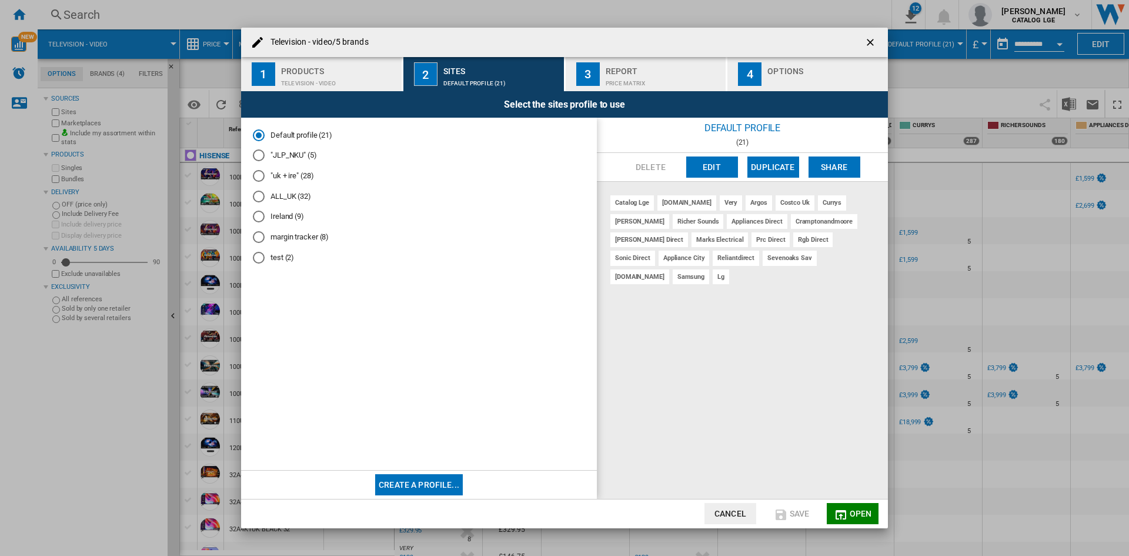
click at [680, 81] on div "Price Matrix" at bounding box center [664, 80] width 116 height 12
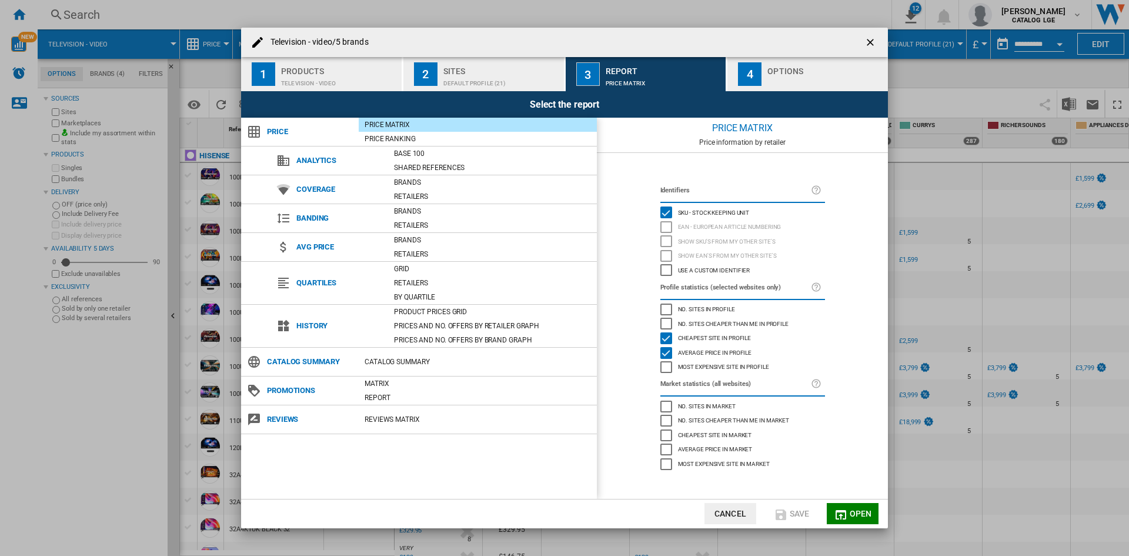
click at [775, 83] on div "button" at bounding box center [825, 80] width 116 height 12
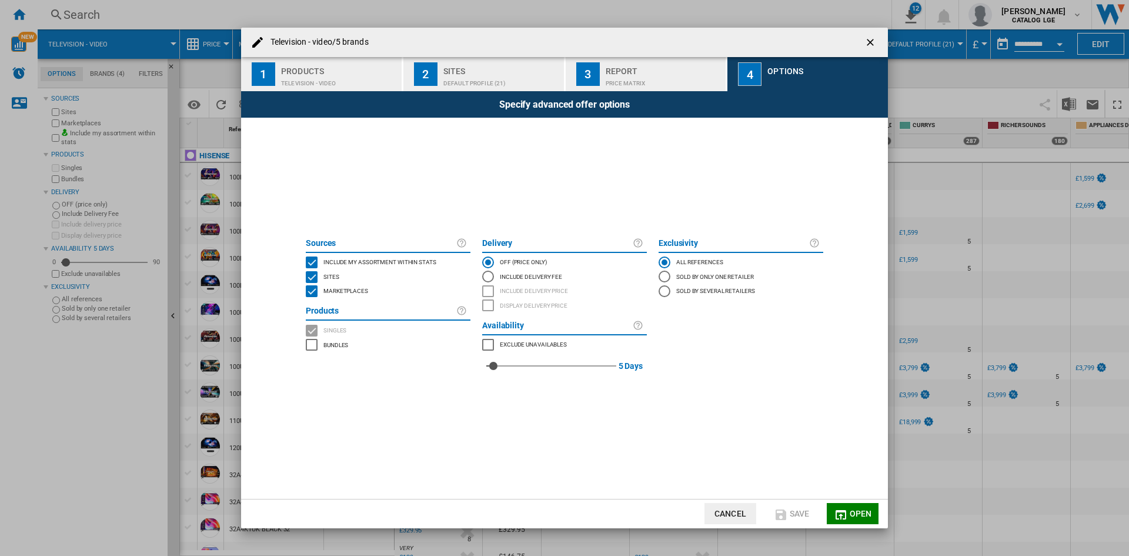
click at [870, 43] on ng-md-icon "getI18NText('BUTTONS.CLOSE_DIALOG')" at bounding box center [871, 43] width 14 height 14
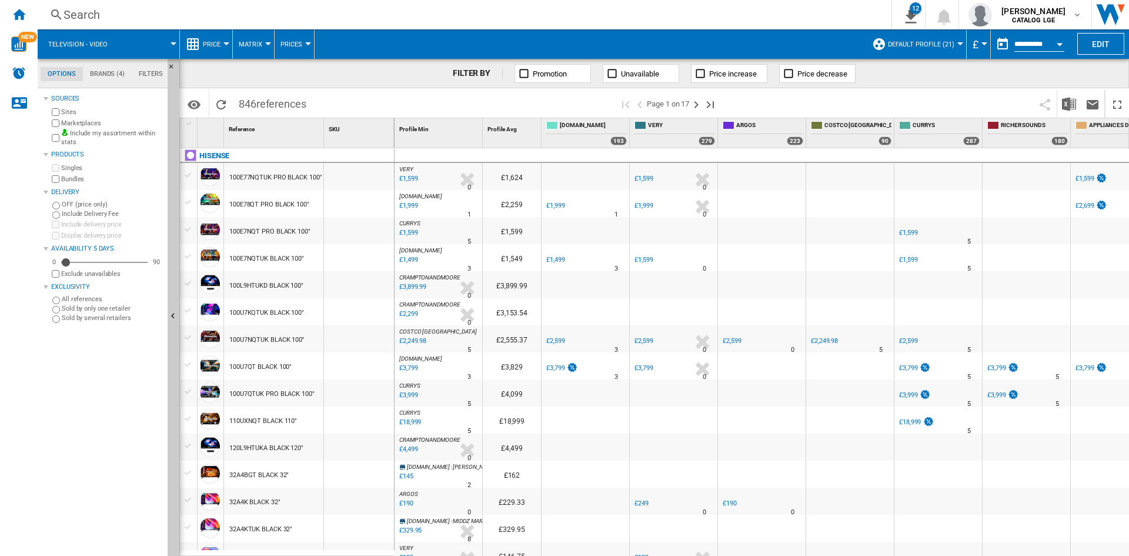
click at [969, 103] on span at bounding box center [879, 104] width 307 height 28
